Goal: Register for event/course

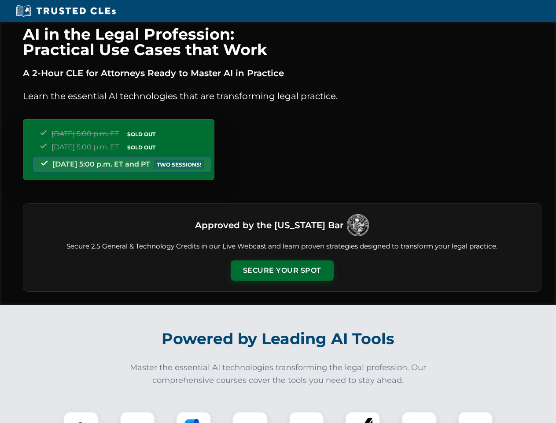
click at [282, 270] on button "Secure Your Spot" at bounding box center [282, 270] width 103 height 20
click at [81, 417] on img at bounding box center [81, 429] width 26 height 26
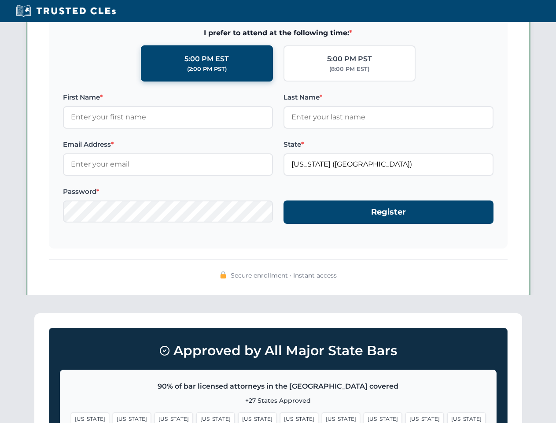
click at [322, 417] on span "[US_STATE]" at bounding box center [341, 418] width 38 height 13
click at [406, 417] on span "[US_STATE]" at bounding box center [425, 418] width 38 height 13
